Goal: Task Accomplishment & Management: Complete application form

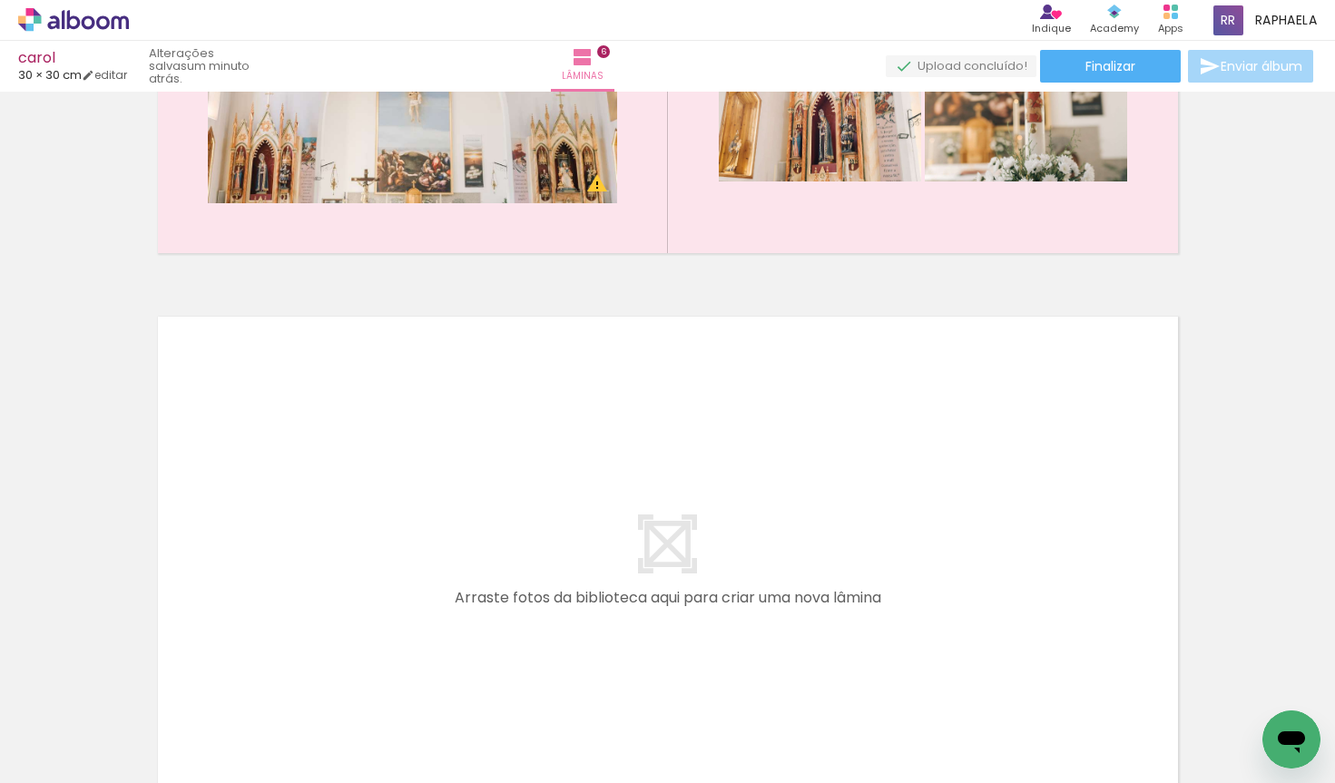
scroll to position [0, 3789]
click at [491, 533] on quentale-workspace at bounding box center [667, 391] width 1335 height 783
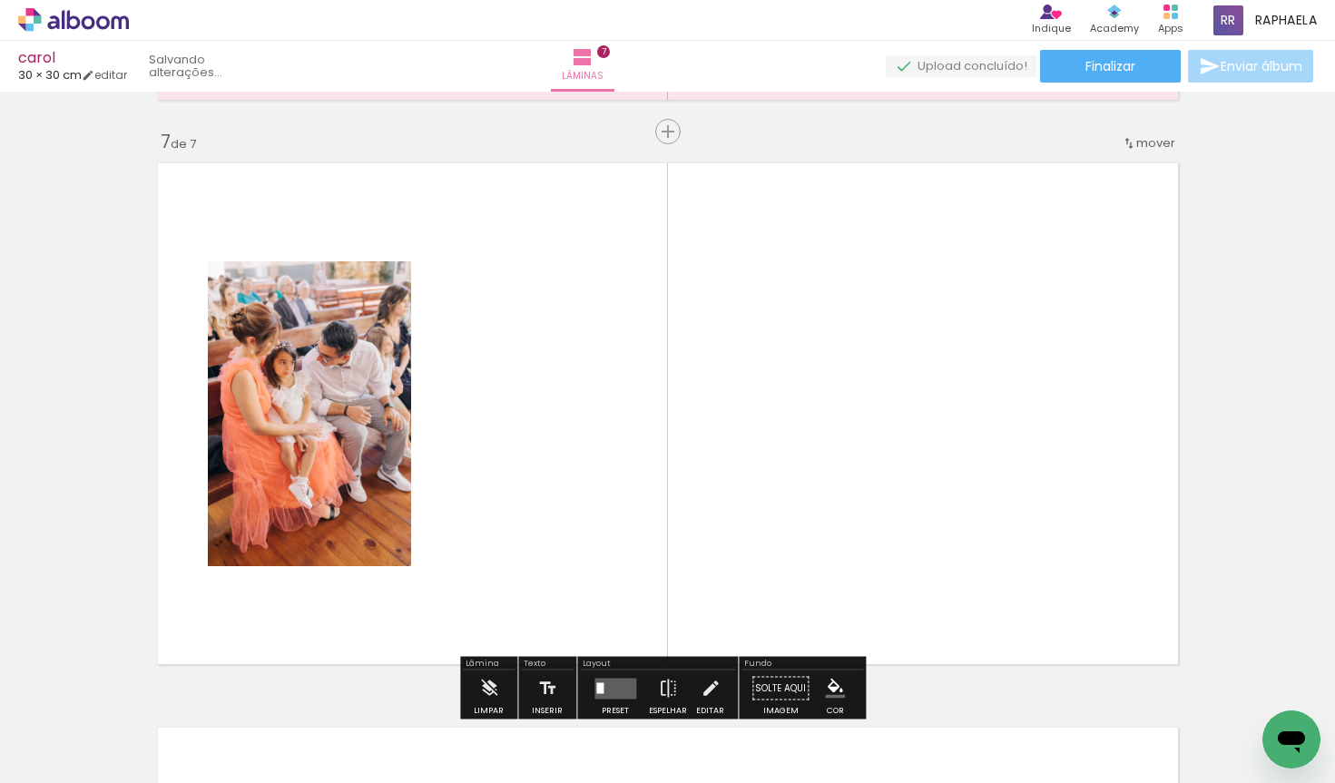
scroll to position [3409, 0]
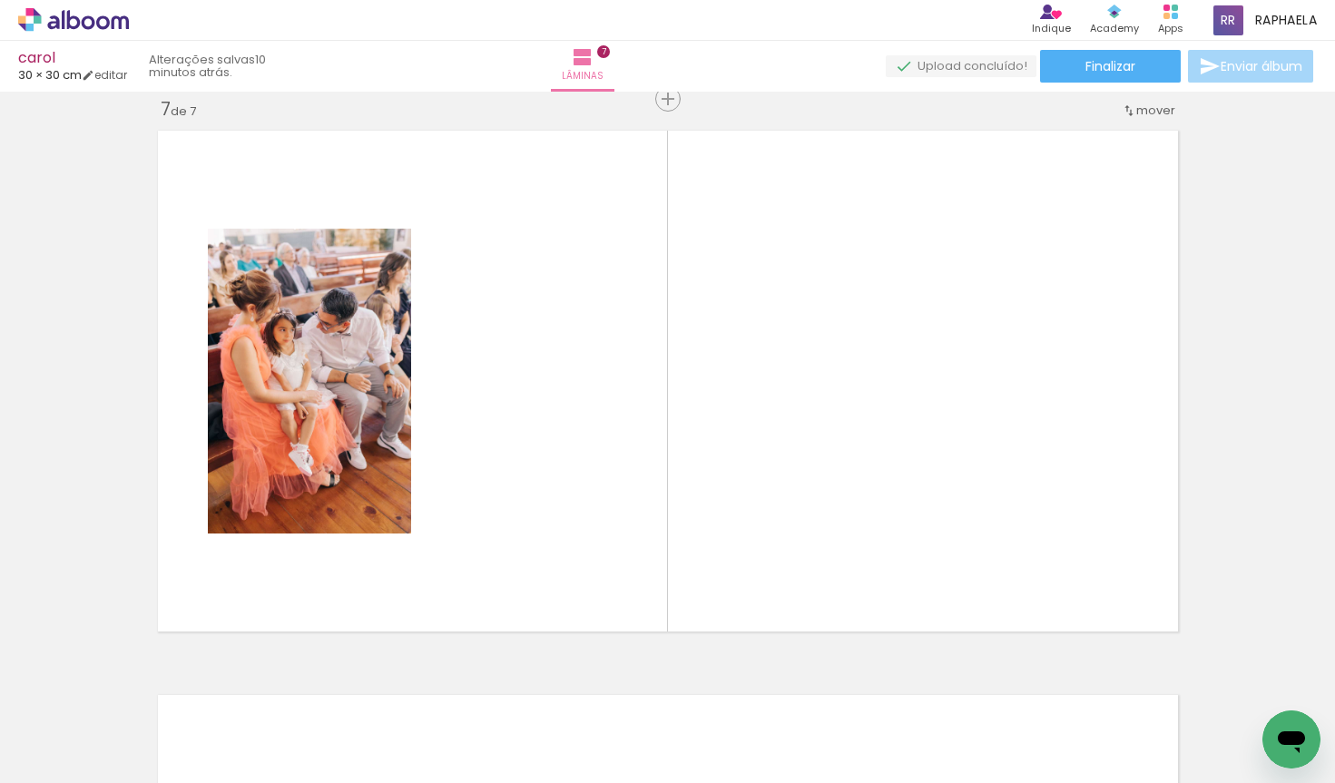
click at [66, 22] on icon at bounding box center [73, 20] width 111 height 24
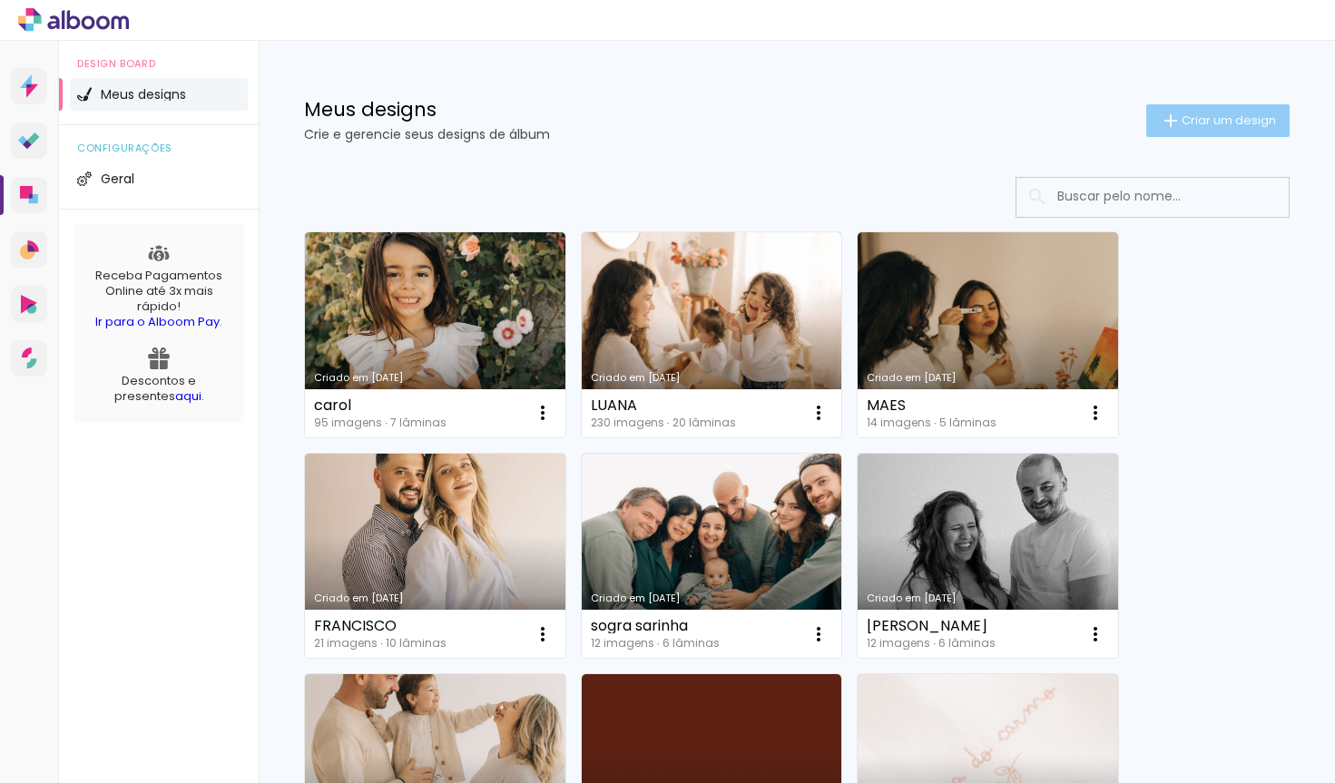
click at [1233, 119] on span "Criar um design" at bounding box center [1228, 120] width 94 height 12
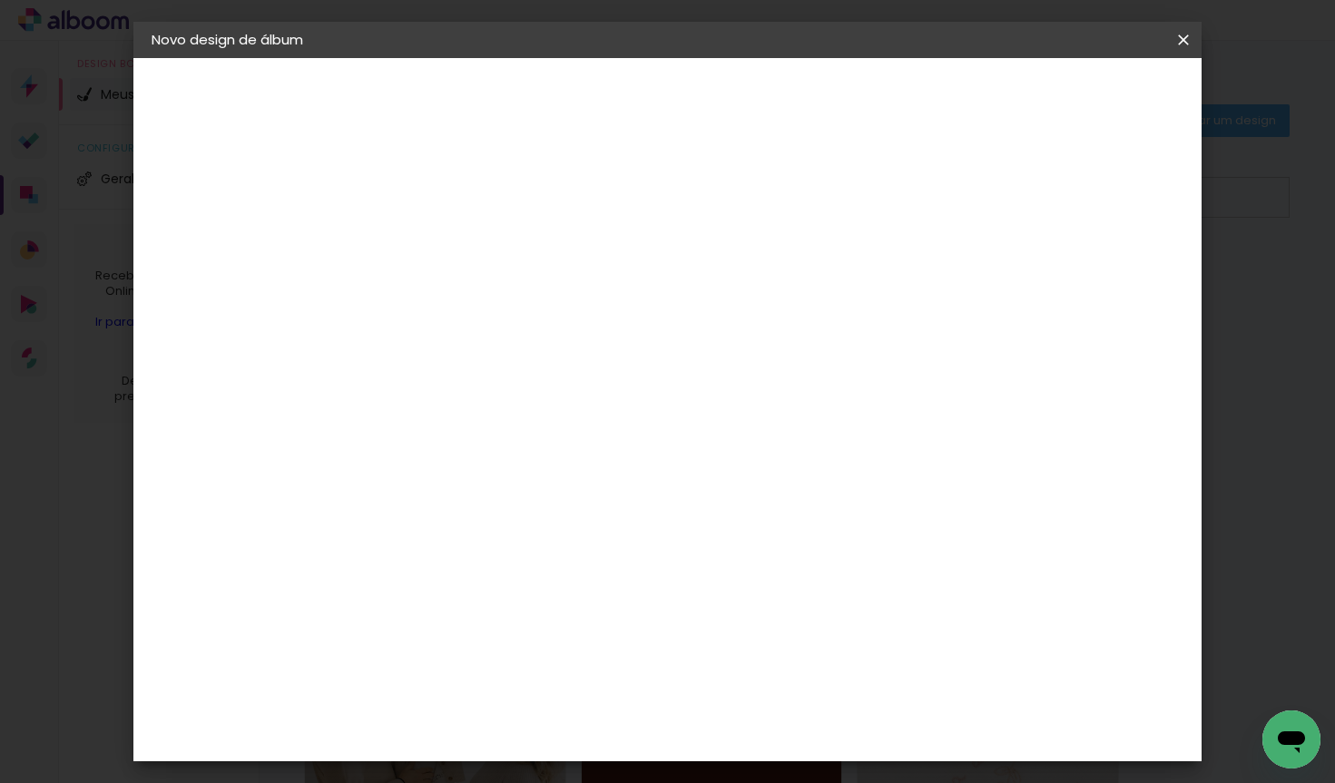
click at [455, 228] on paper-input-container "Título do álbum" at bounding box center [448, 244] width 13 height 46
type input "MARIANA"
type paper-input "MARIANA"
click at [527, 77] on header "Informações Dê um título ao seu álbum. Avançar" at bounding box center [448, 112] width 158 height 108
click at [0, 0] on slot "Avançar" at bounding box center [0, 0] width 0 height 0
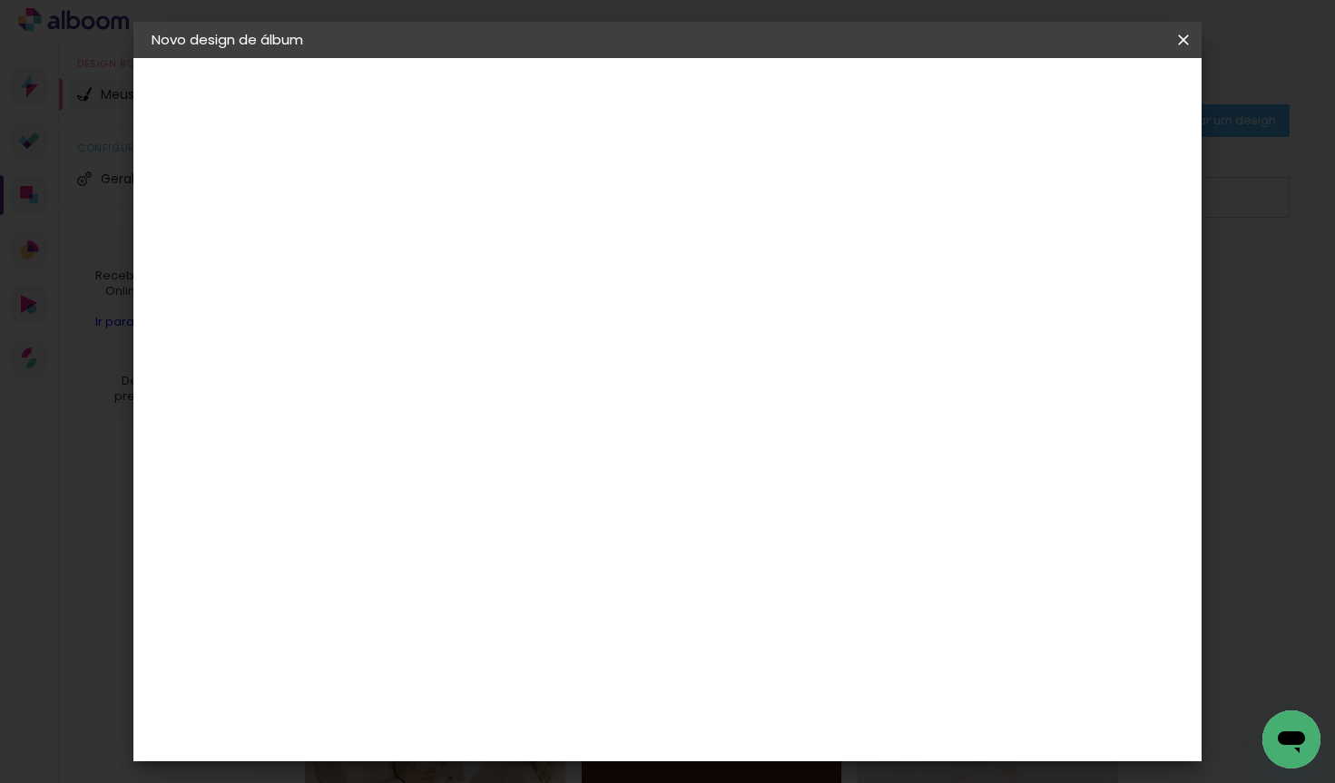
click at [572, 281] on input "[GEOGRAPHIC_DATA]" at bounding box center [487, 290] width 169 height 23
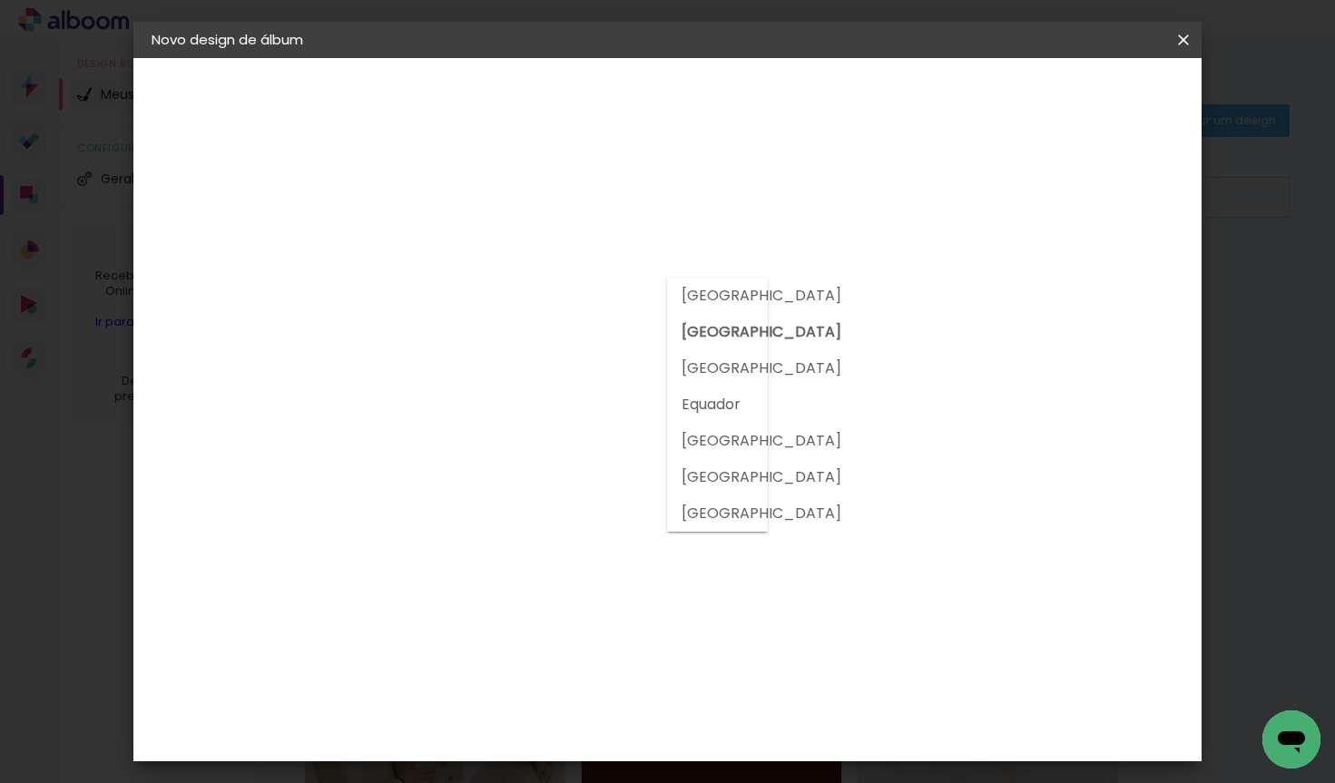
click at [0, 0] on slot "[GEOGRAPHIC_DATA]" at bounding box center [0, 0] width 0 height 0
type input "[GEOGRAPHIC_DATA]"
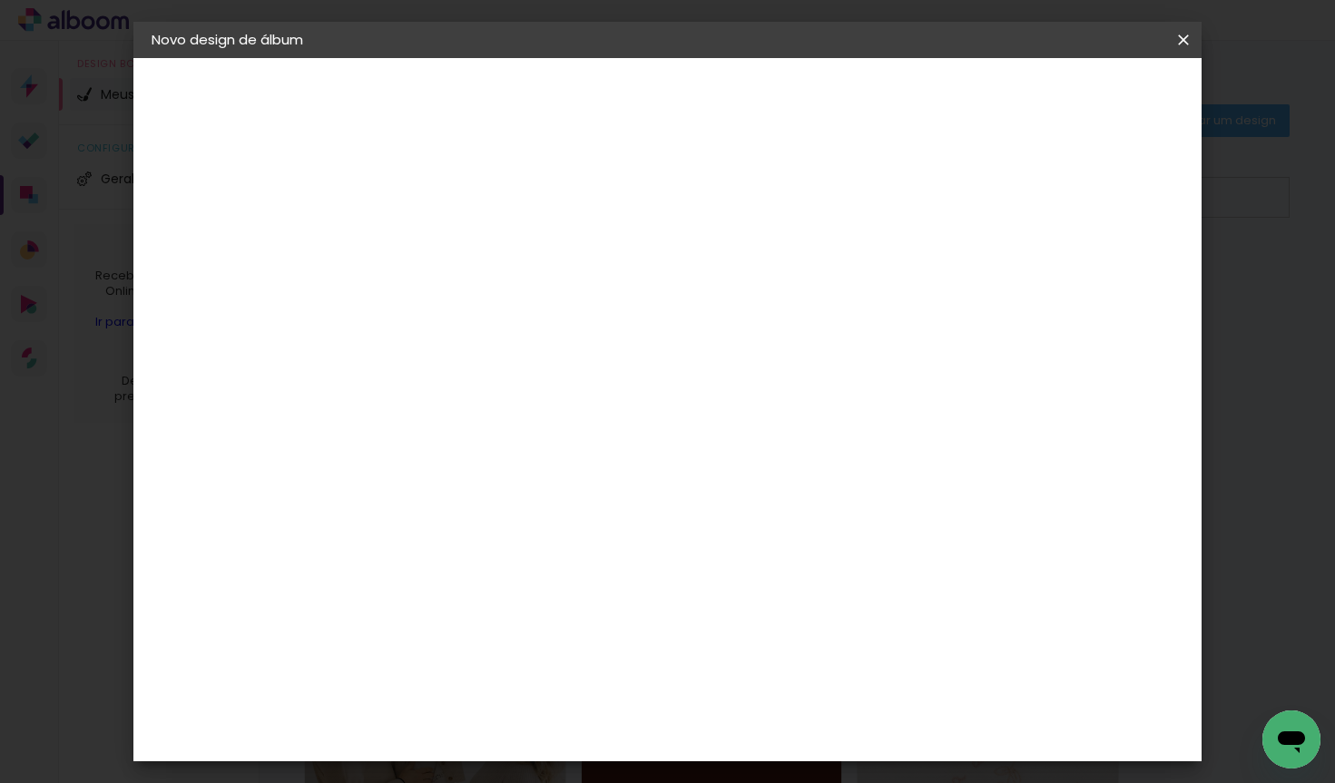
click at [0, 0] on slot "Tamanho Livre" at bounding box center [0, 0] width 0 height 0
click at [0, 0] on slot "Avançar" at bounding box center [0, 0] width 0 height 0
click at [585, 292] on div "30 cm" at bounding box center [628, 283] width 300 height 45
click at [616, 283] on span "30" at bounding box center [617, 283] width 30 height 27
click at [649, 287] on span "cm" at bounding box center [643, 283] width 22 height 27
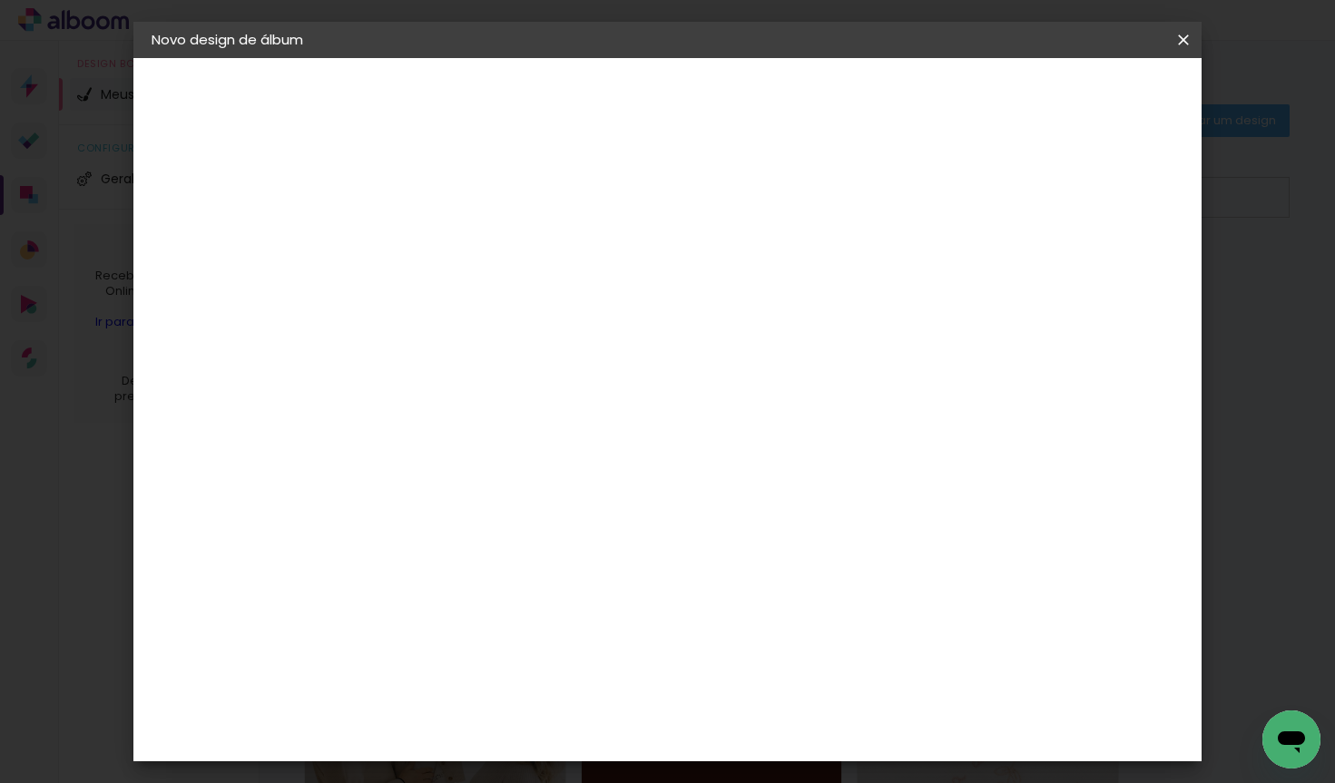
click at [649, 287] on span "cm" at bounding box center [643, 283] width 22 height 27
drag, startPoint x: 625, startPoint y: 283, endPoint x: 592, endPoint y: 279, distance: 33.0
click at [592, 279] on div "30 cm" at bounding box center [628, 283] width 300 height 45
click at [421, 485] on div "cm" at bounding box center [426, 487] width 22 height 27
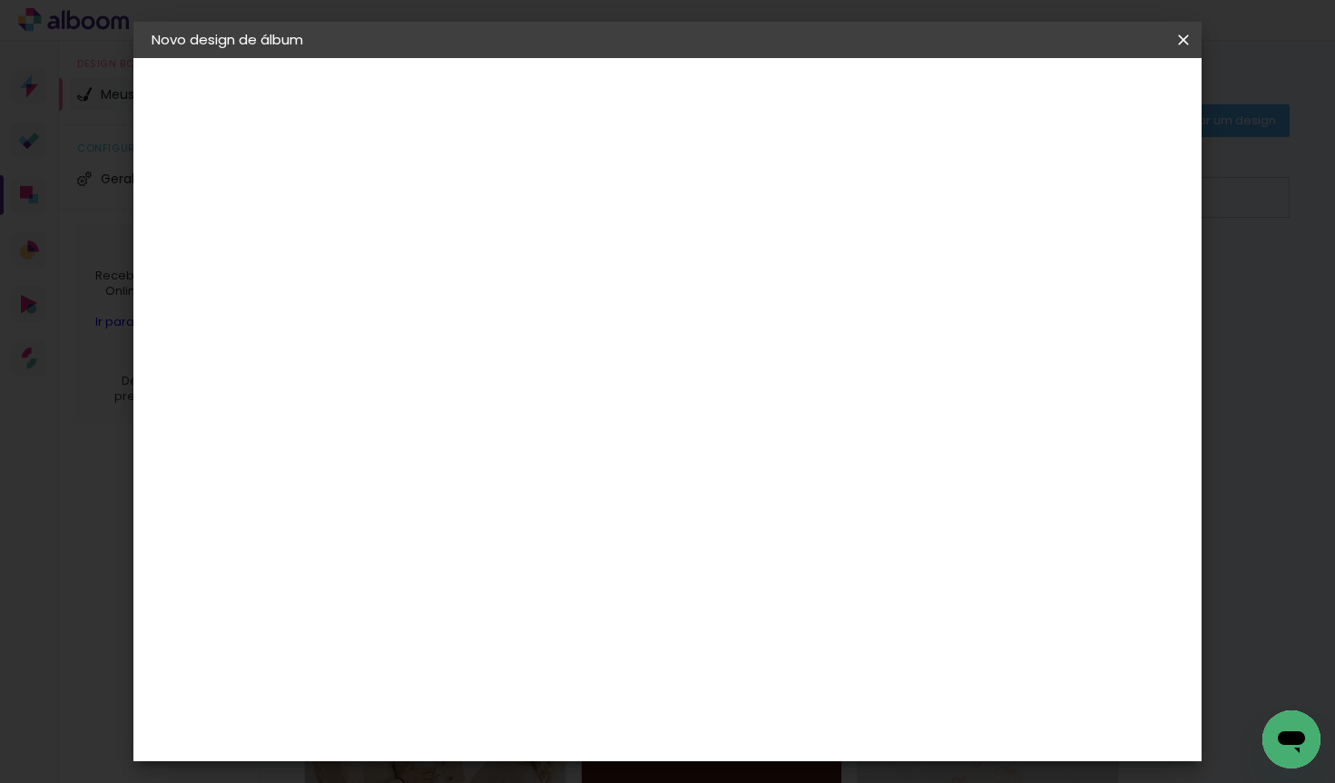
click at [1069, 93] on span "Iniciar design" at bounding box center [1027, 96] width 83 height 13
click at [1069, 103] on span "Iniciar design" at bounding box center [1027, 96] width 83 height 13
